Goal: Information Seeking & Learning: Find contact information

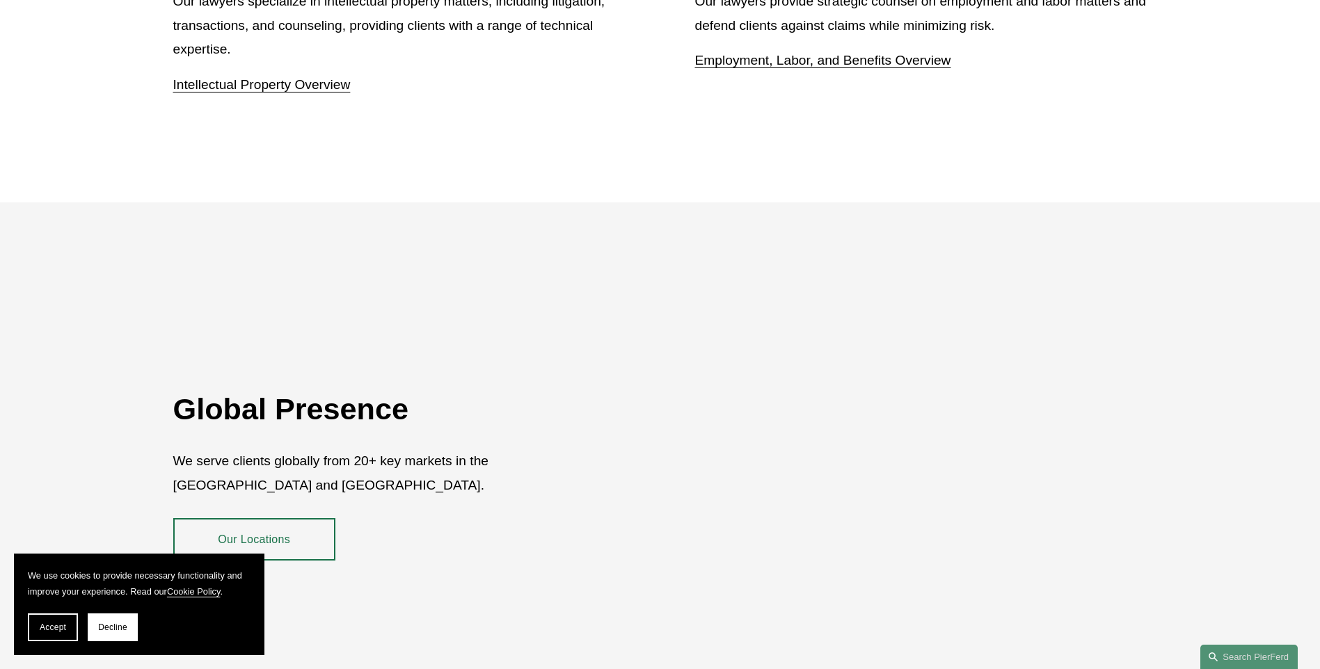
scroll to position [2543, 0]
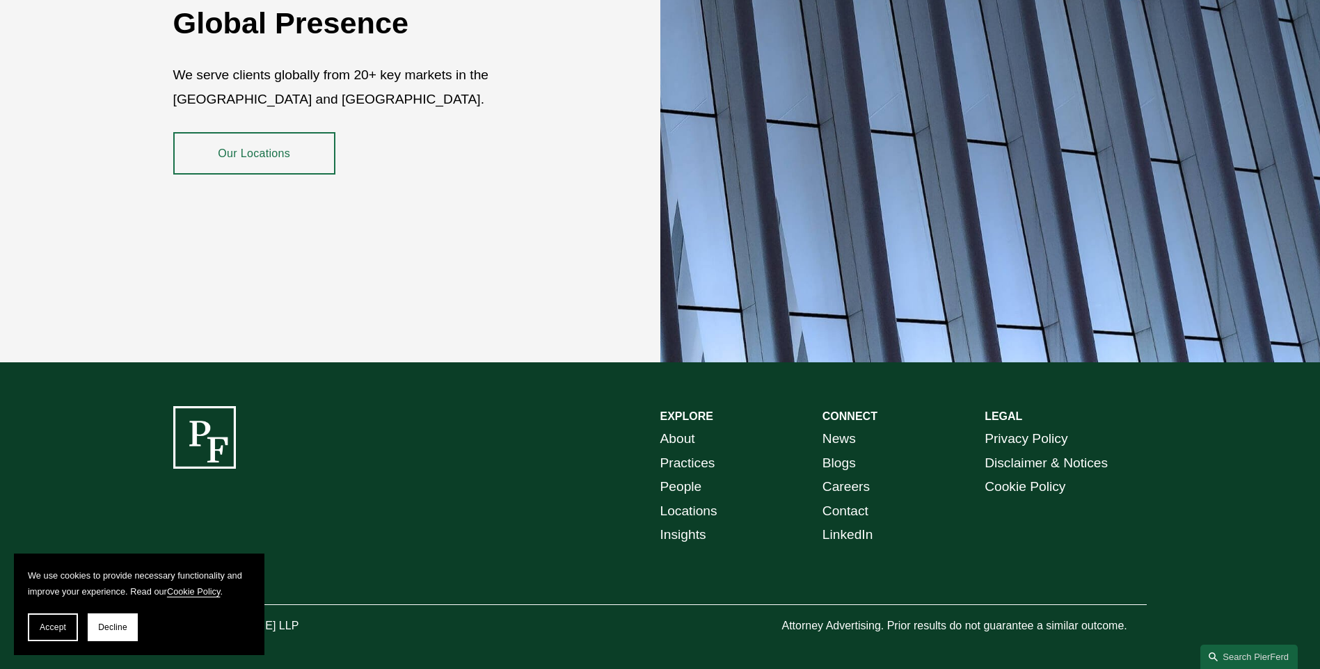
click at [56, 626] on span "Accept" at bounding box center [53, 628] width 26 height 10
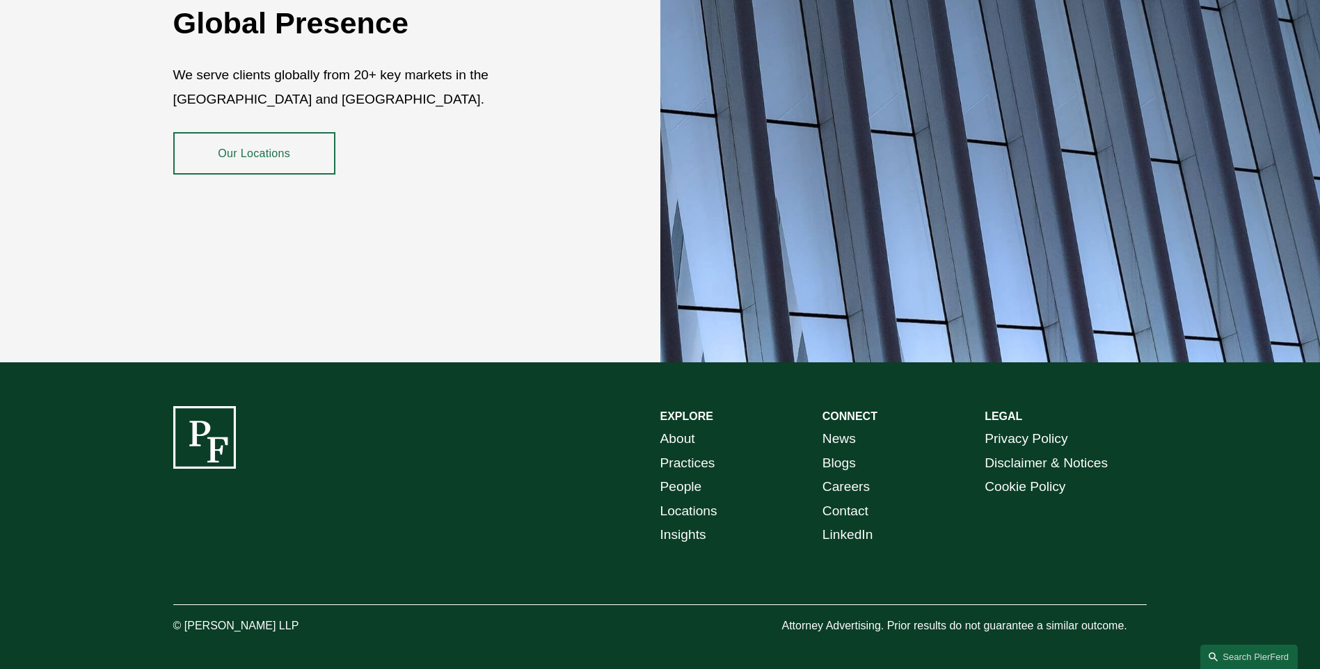
click at [358, 526] on div "EXPLORE CONNECT About Practices People Locations Insights News Blogs Careers Co…" at bounding box center [660, 521] width 1320 height 230
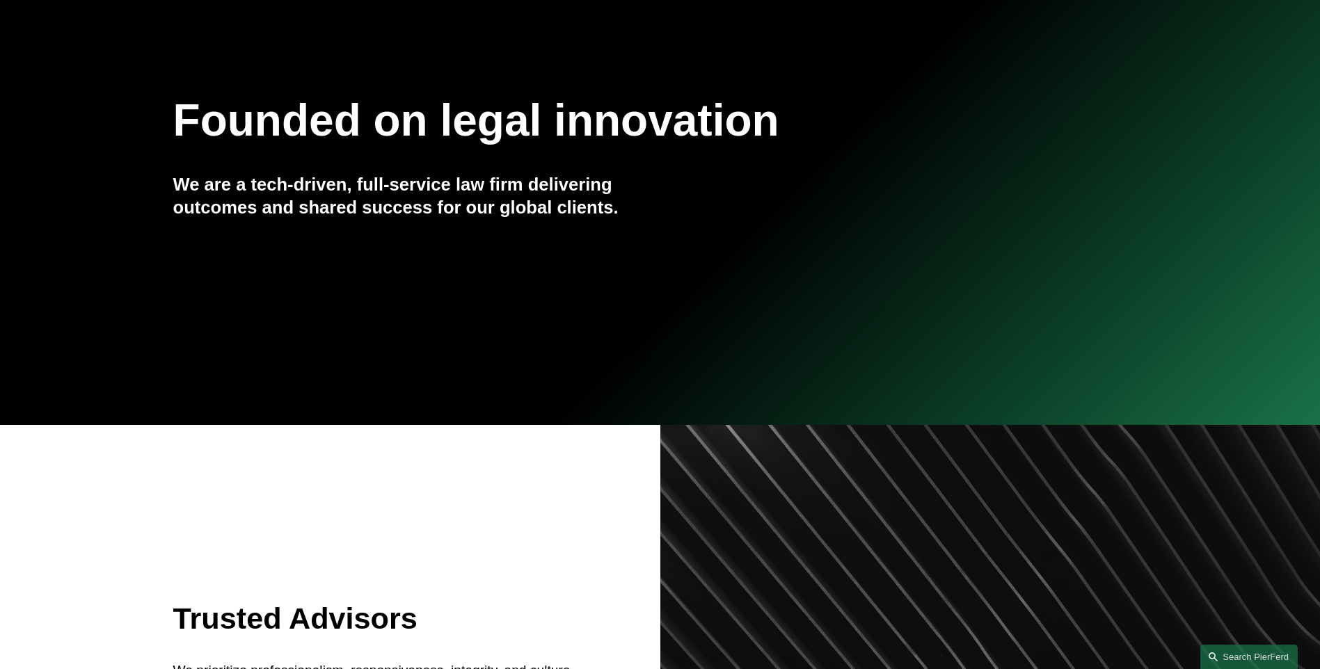
scroll to position [0, 0]
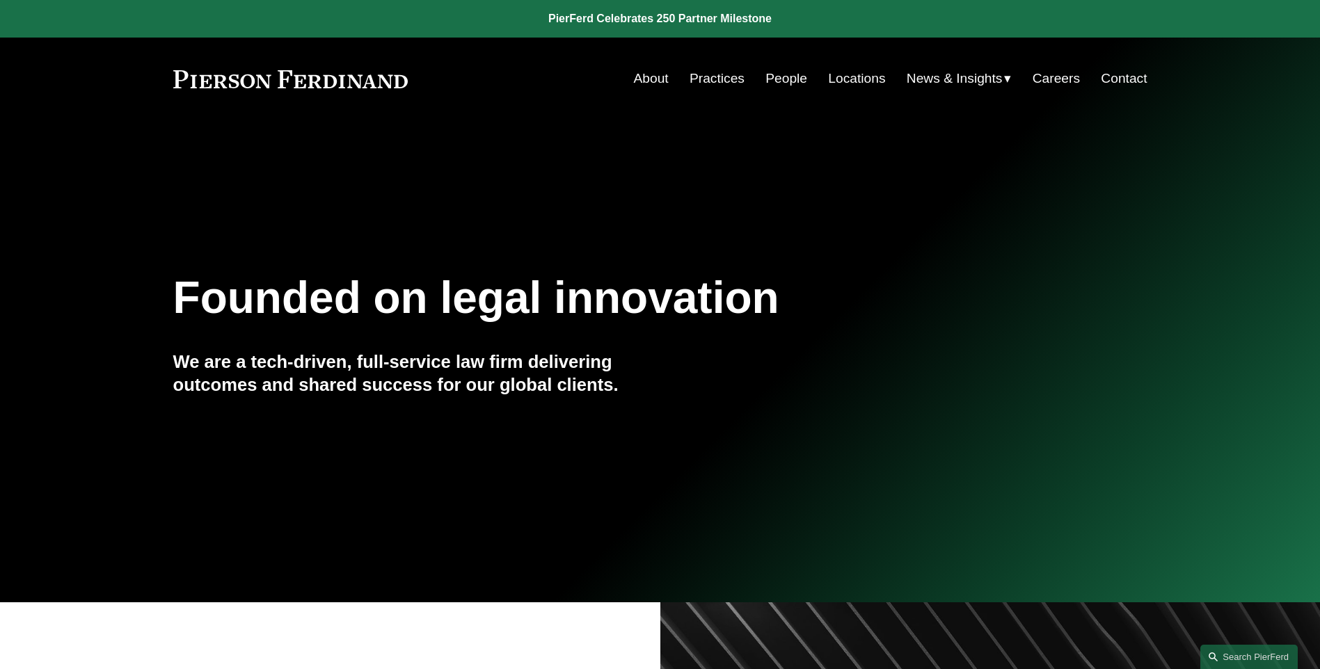
click at [639, 85] on link "About" at bounding box center [651, 78] width 35 height 26
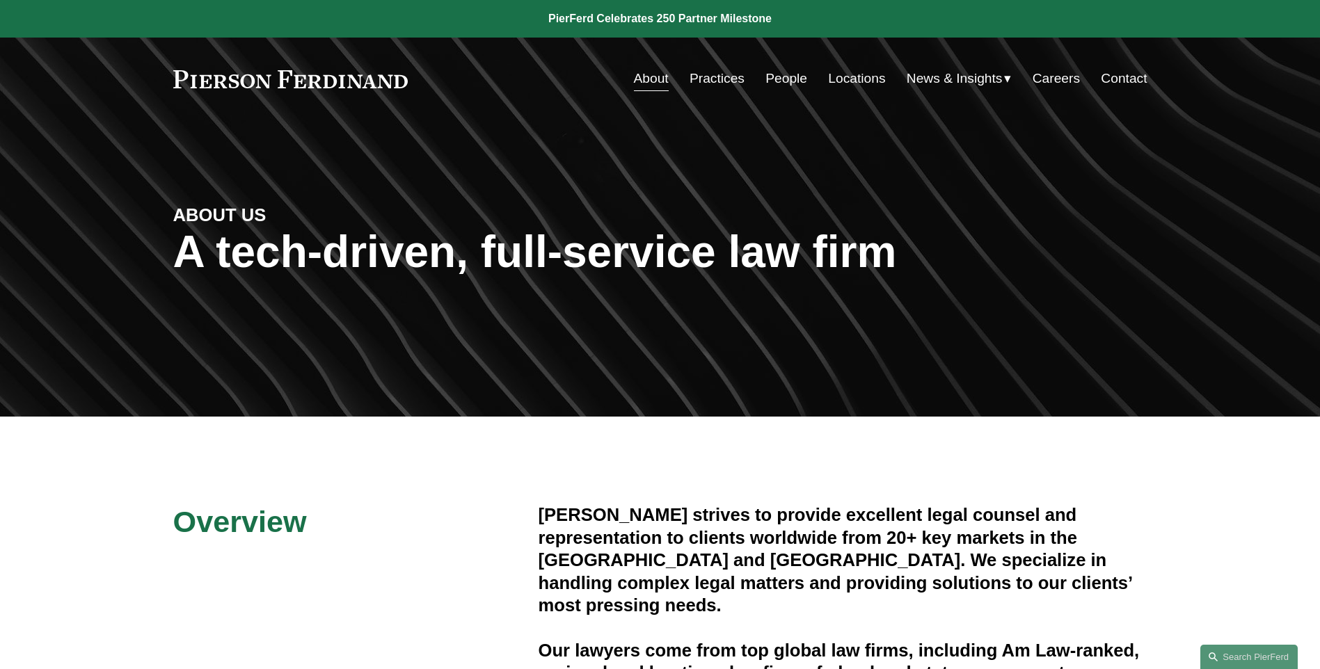
click at [776, 75] on link "People" at bounding box center [786, 78] width 42 height 26
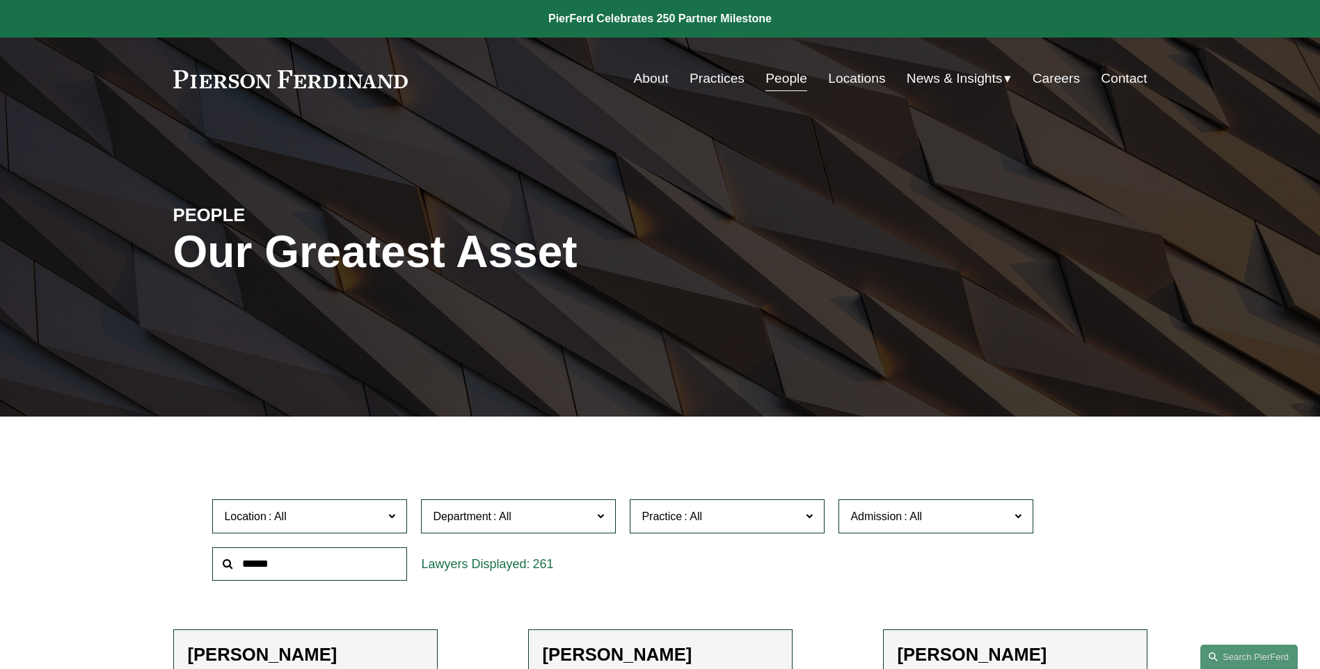
scroll to position [348, 0]
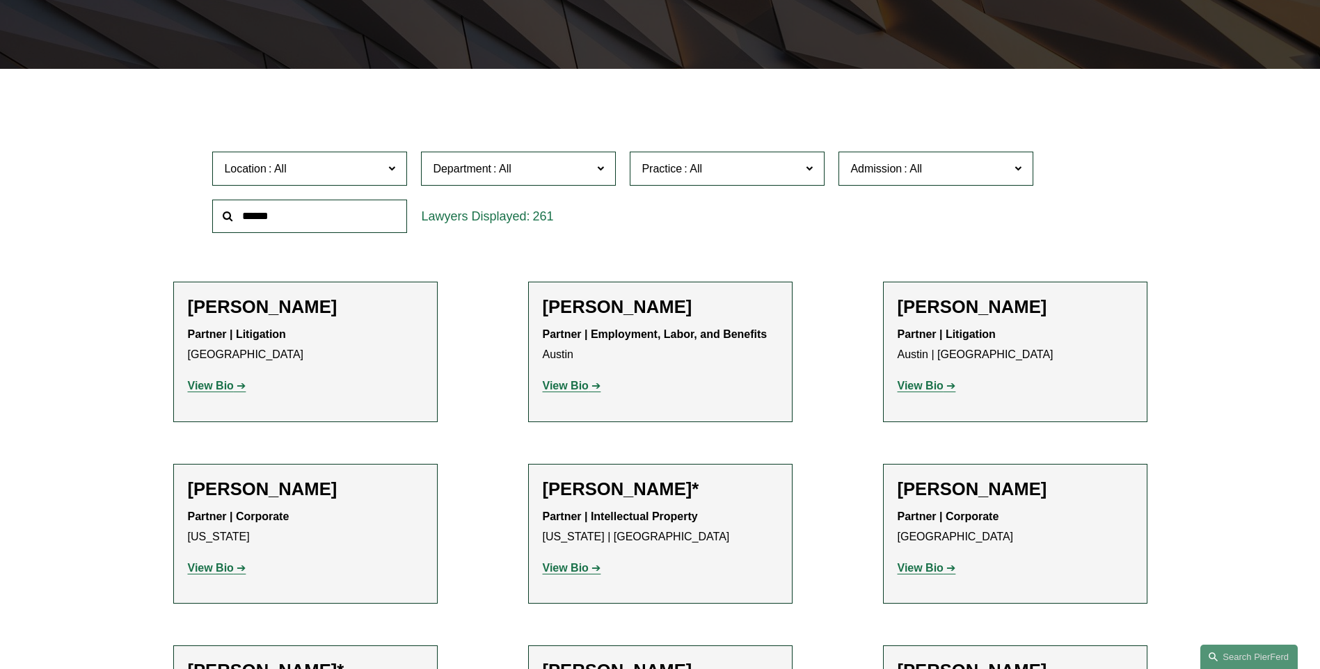
click at [145, 86] on div at bounding box center [660, 79] width 1320 height 21
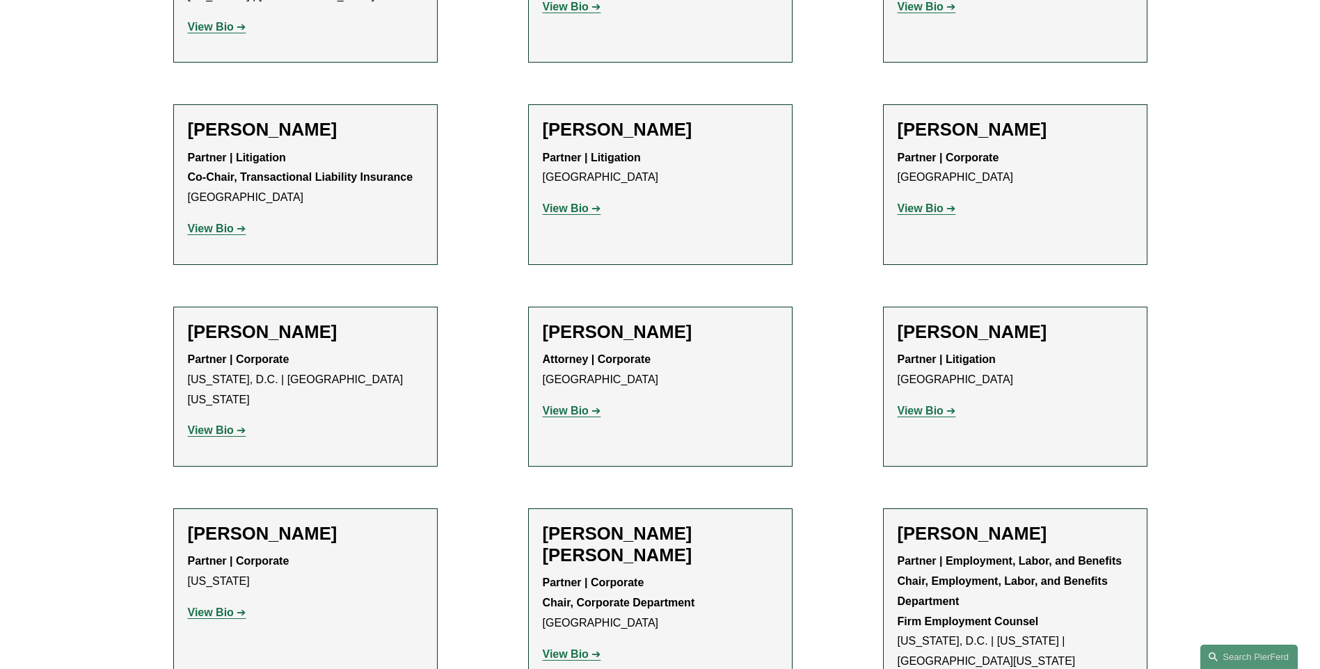
scroll to position [5287, 0]
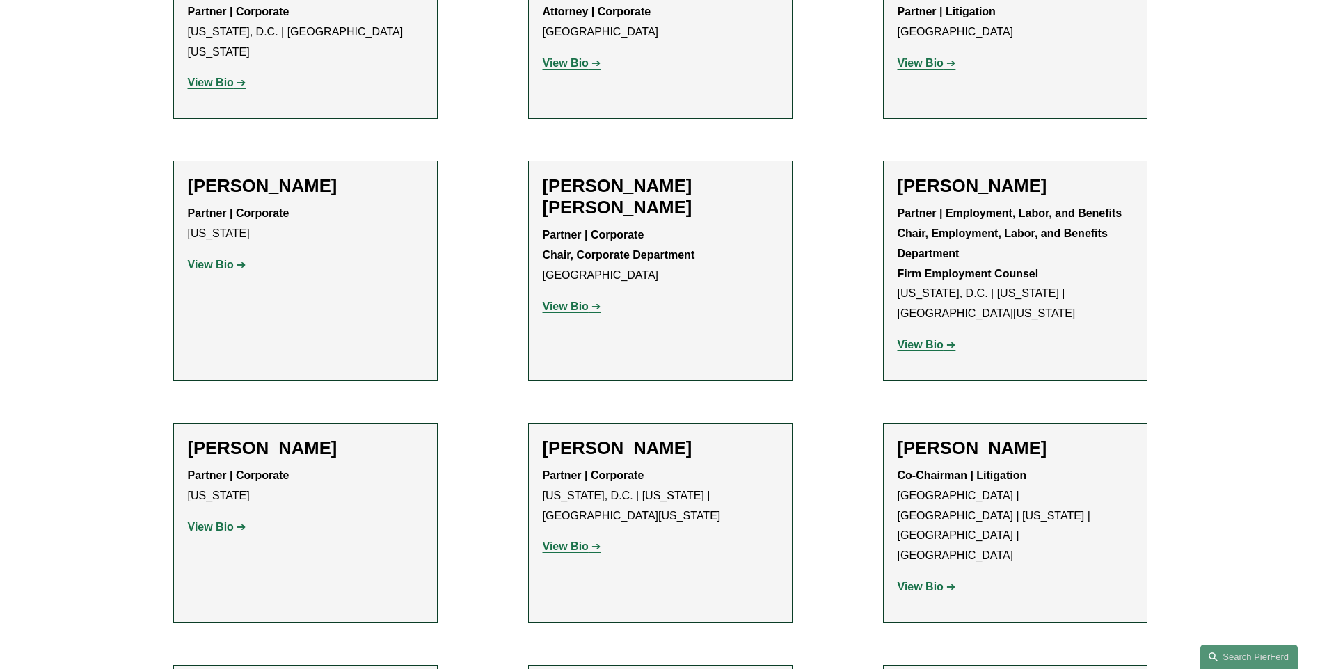
click at [952, 581] on link "View Bio" at bounding box center [926, 587] width 58 height 12
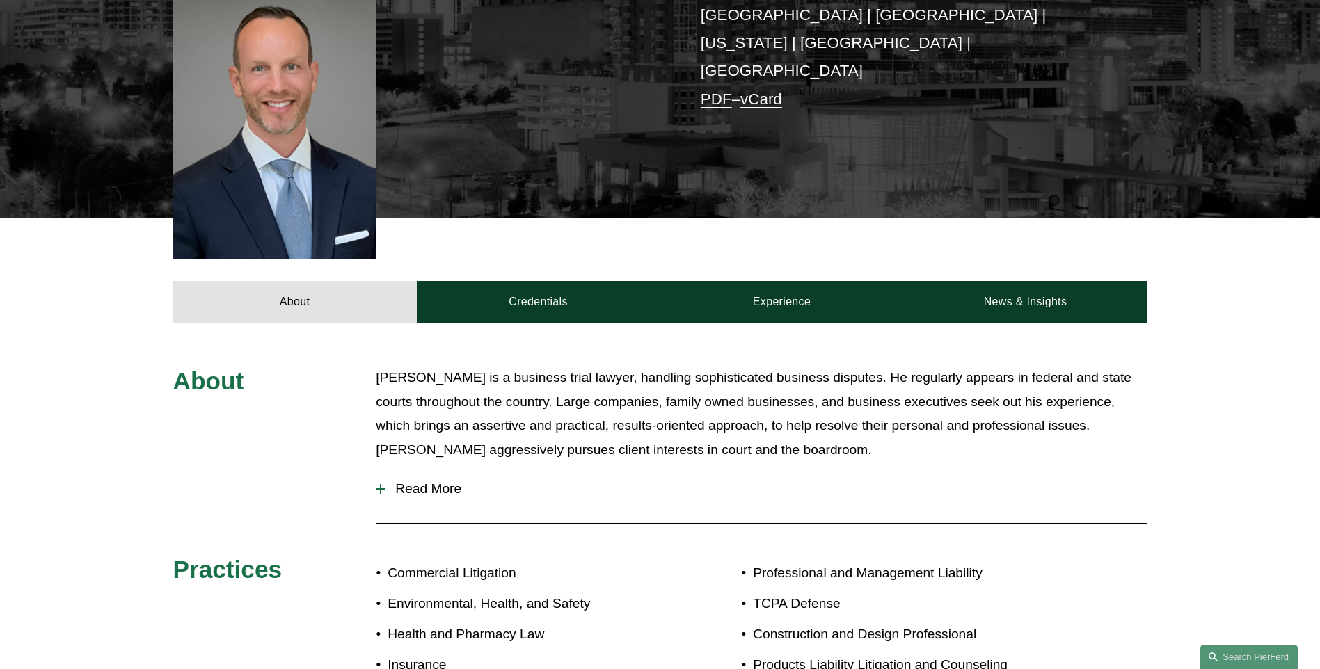
scroll to position [487, 0]
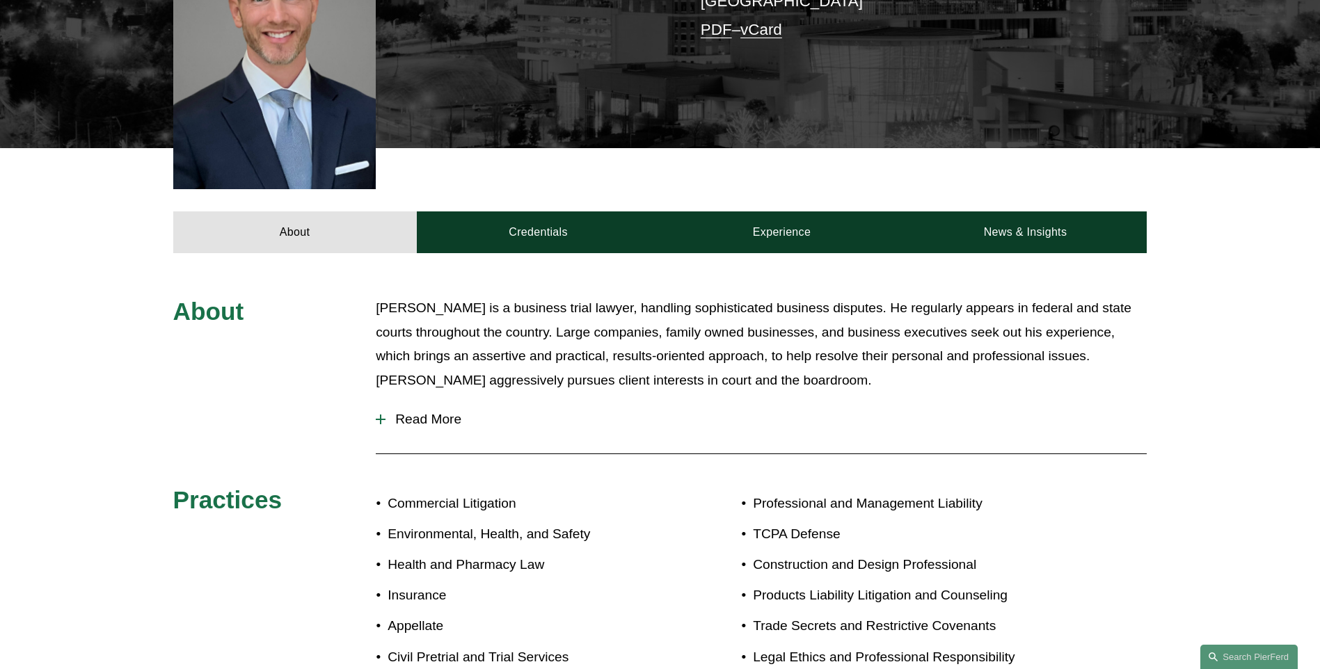
click at [381, 401] on button "Read More" at bounding box center [761, 419] width 771 height 36
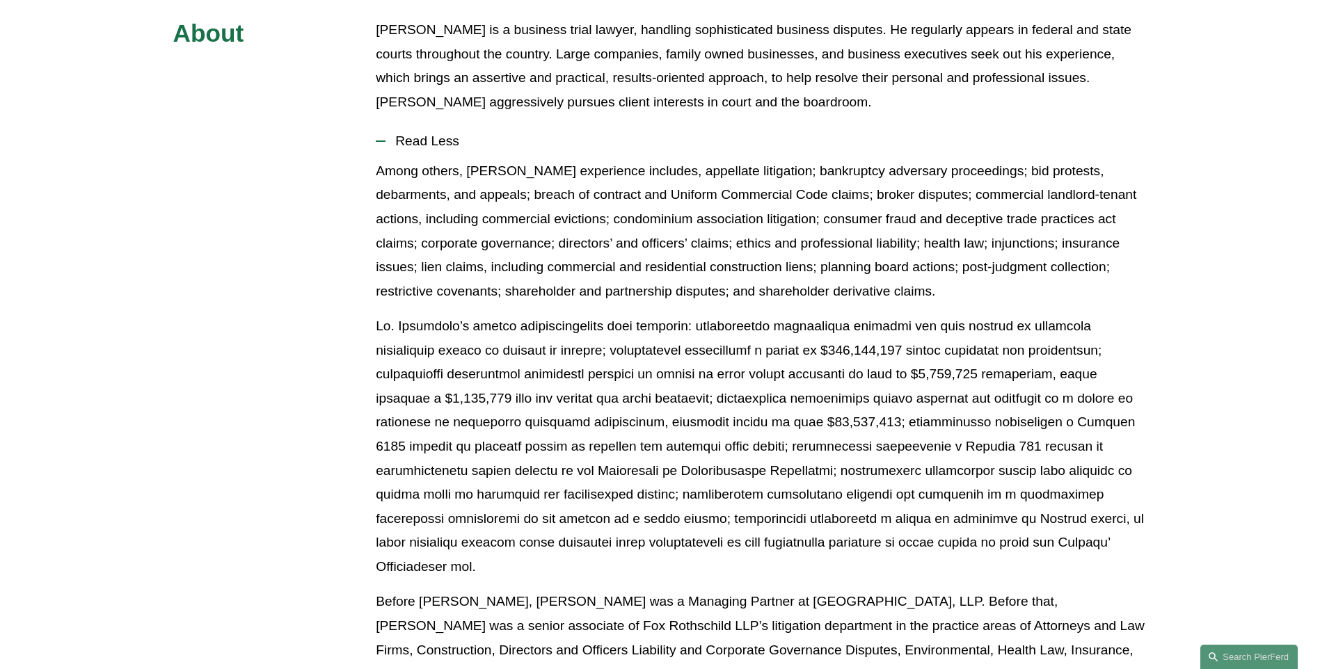
scroll to position [417, 0]
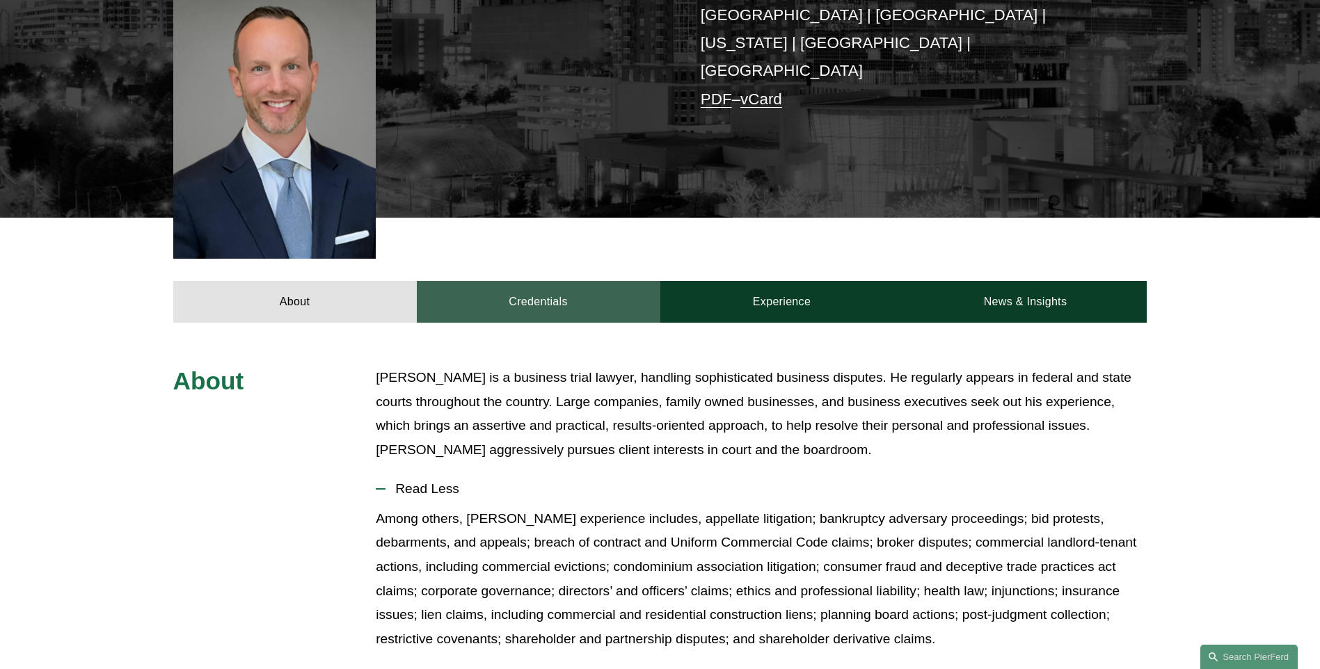
click at [479, 281] on link "Credentials" at bounding box center [538, 302] width 243 height 42
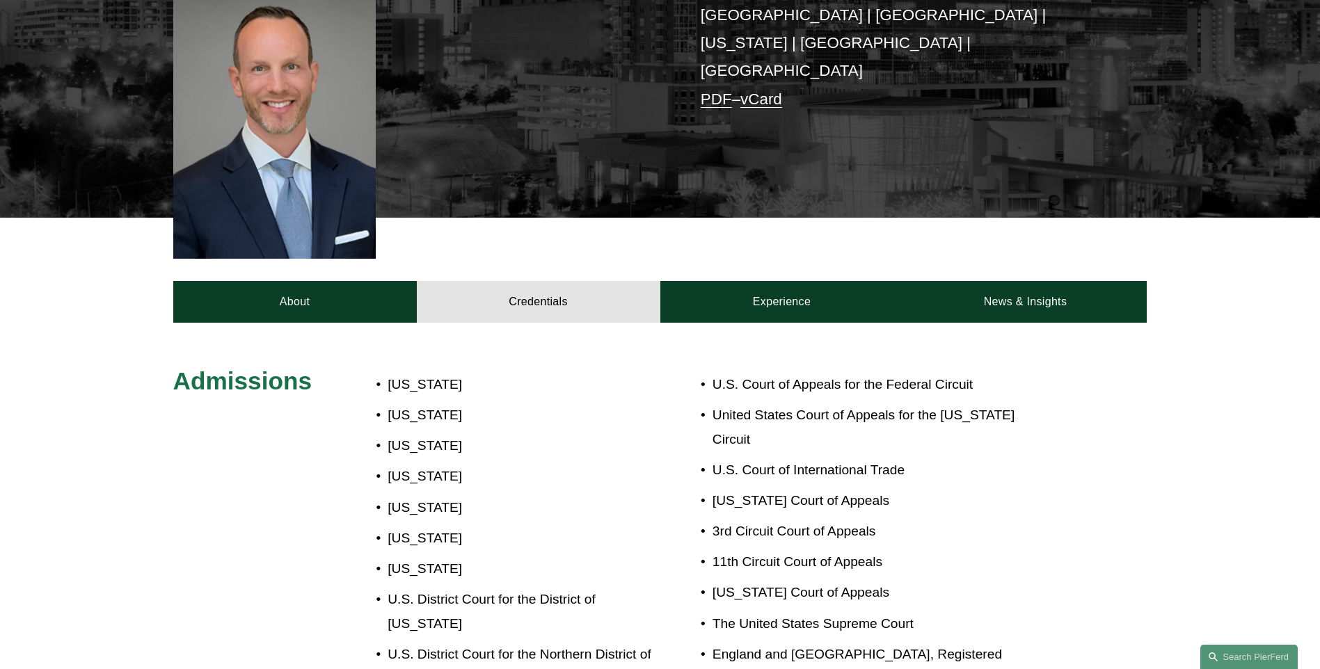
scroll to position [626, 0]
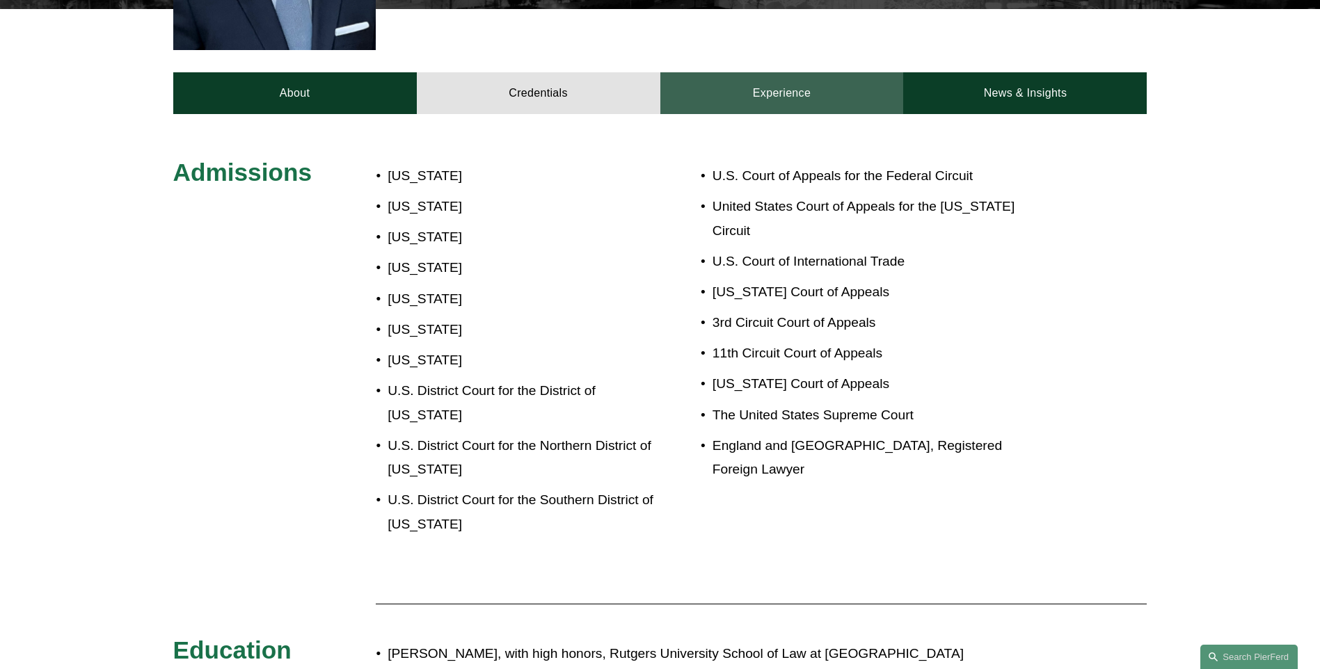
click at [739, 72] on link "Experience" at bounding box center [781, 93] width 243 height 42
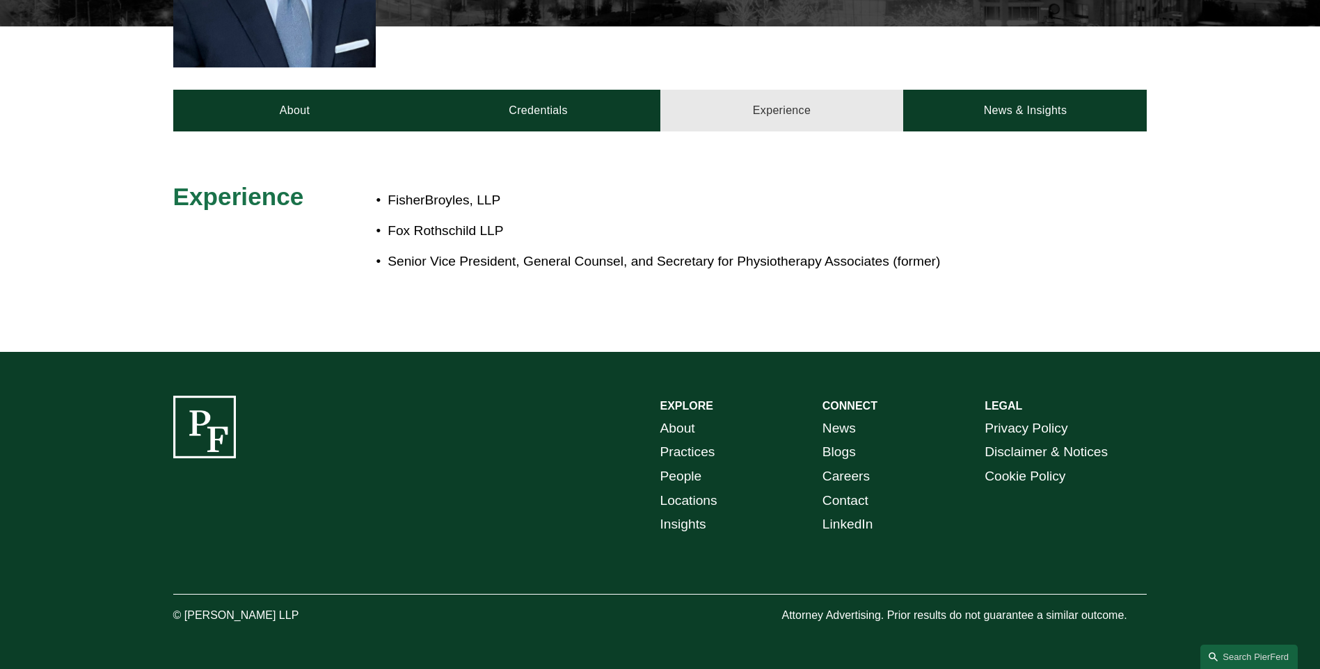
scroll to position [532, 0]
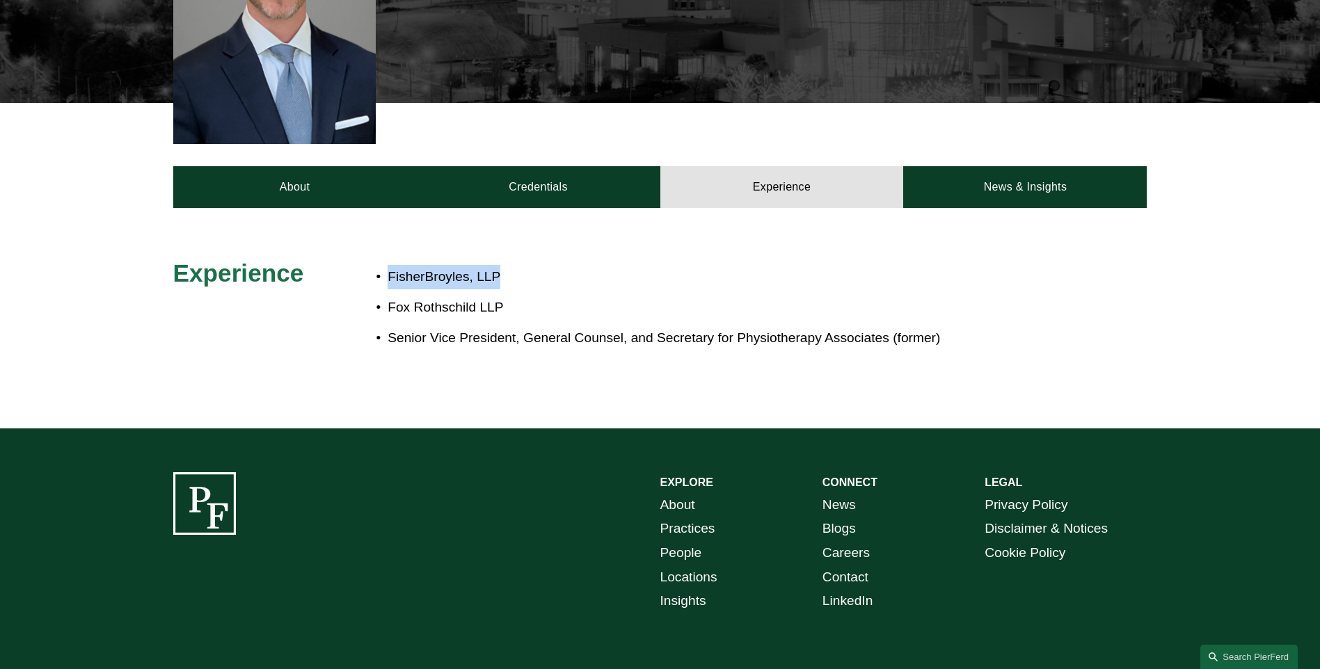
drag, startPoint x: 388, startPoint y: 200, endPoint x: 499, endPoint y: 204, distance: 110.7
click at [499, 265] on p "FisherBroyles, LLP" at bounding box center [705, 277] width 637 height 24
copy p "FisherBroyles, LLP"
